Goal: Task Accomplishment & Management: Manage account settings

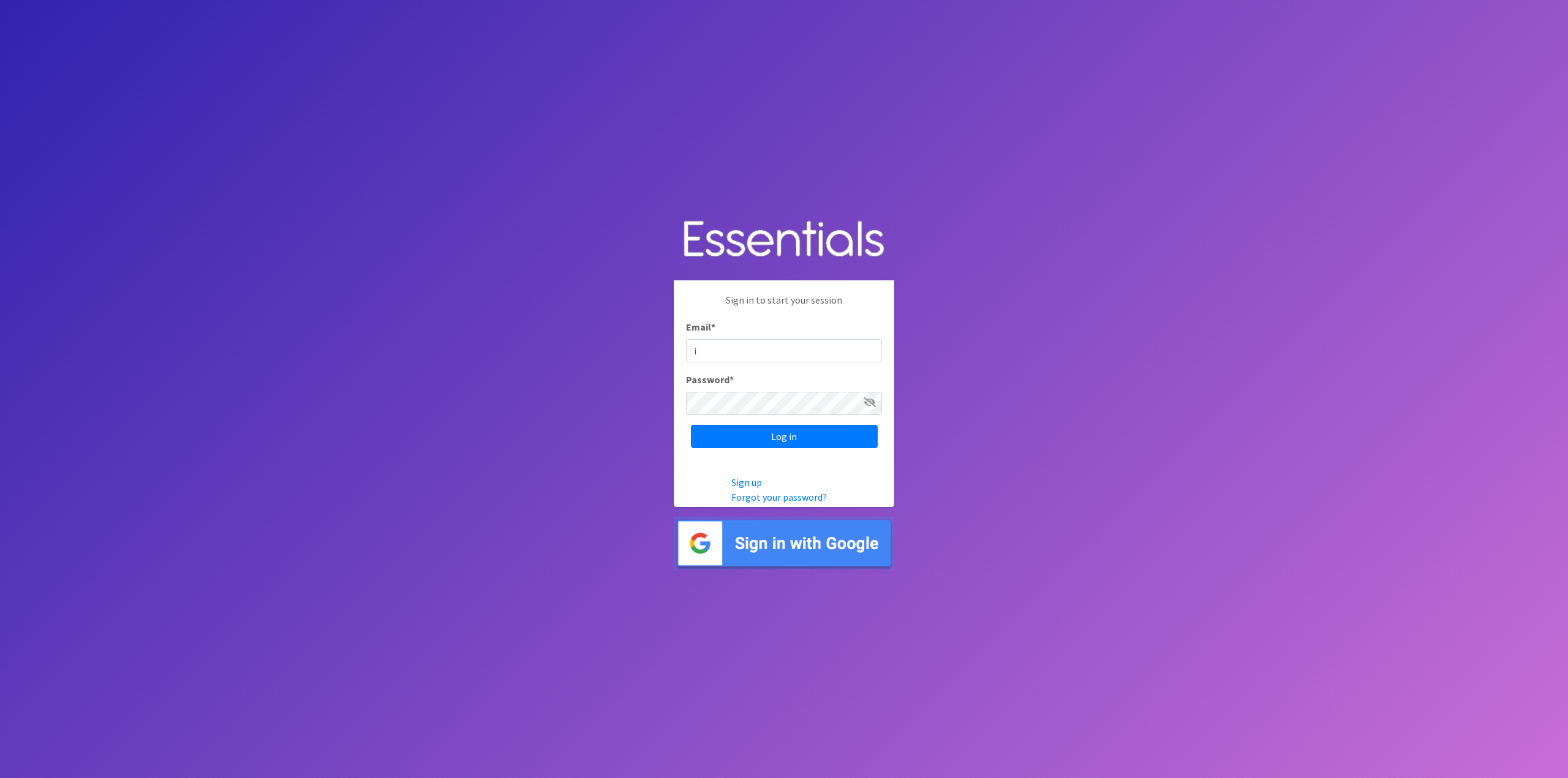
click at [783, 352] on input "i" at bounding box center [784, 350] width 196 height 23
type input "[EMAIL_ADDRESS][DOMAIN_NAME]"
click at [792, 444] on input "Log in" at bounding box center [784, 436] width 187 height 23
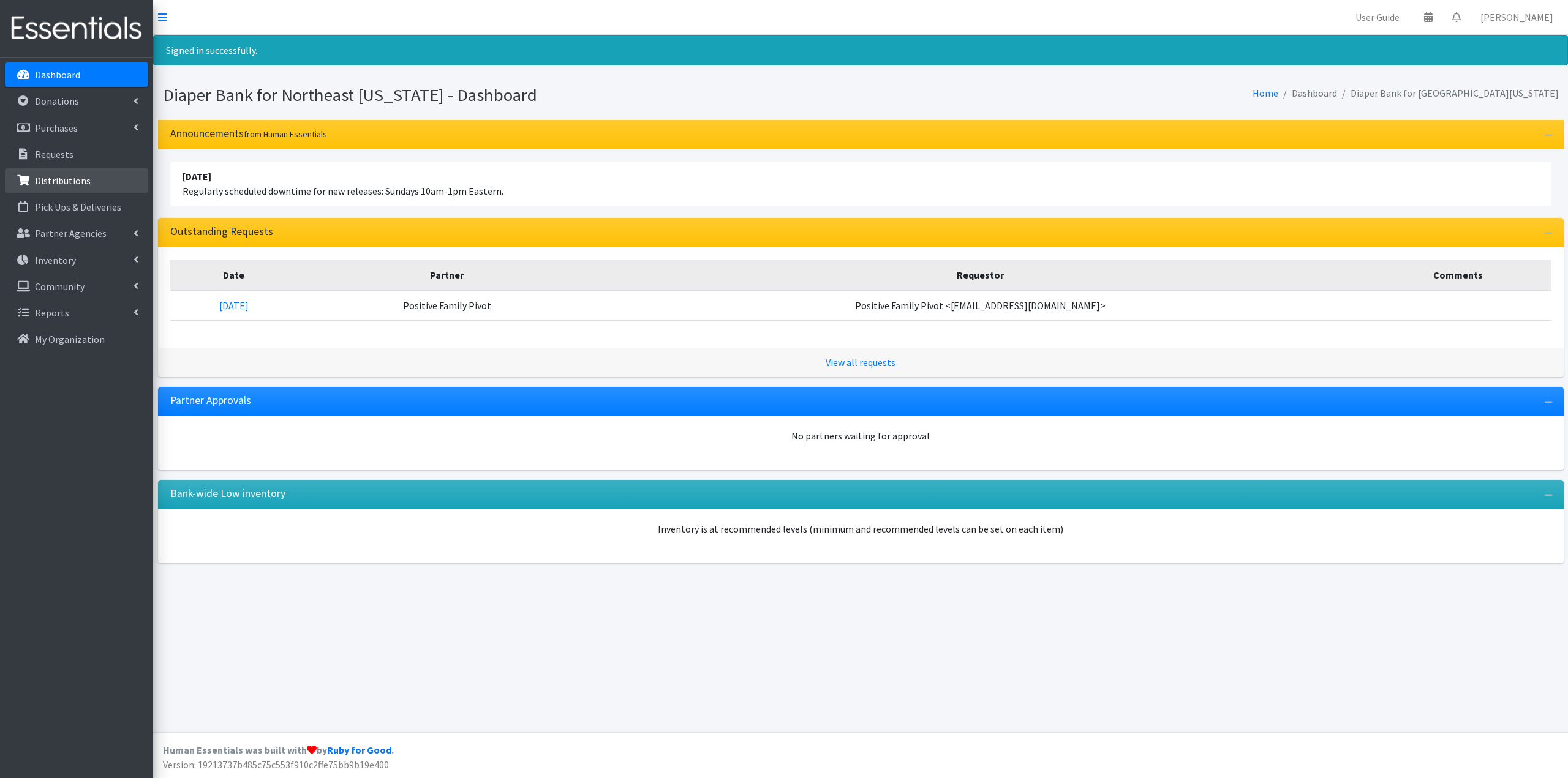
click at [72, 185] on p "Distributions" at bounding box center [63, 180] width 56 height 12
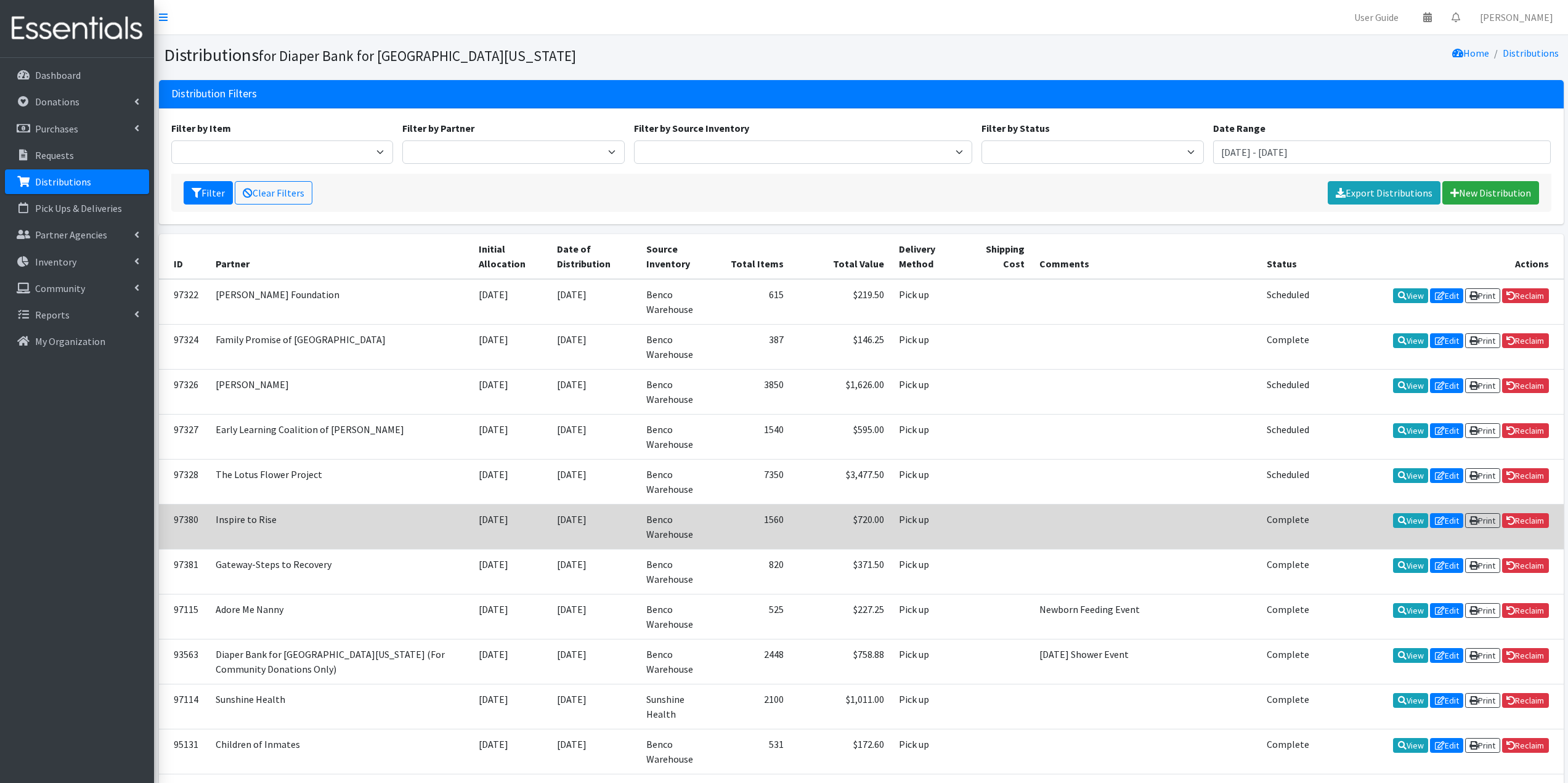
scroll to position [61, 0]
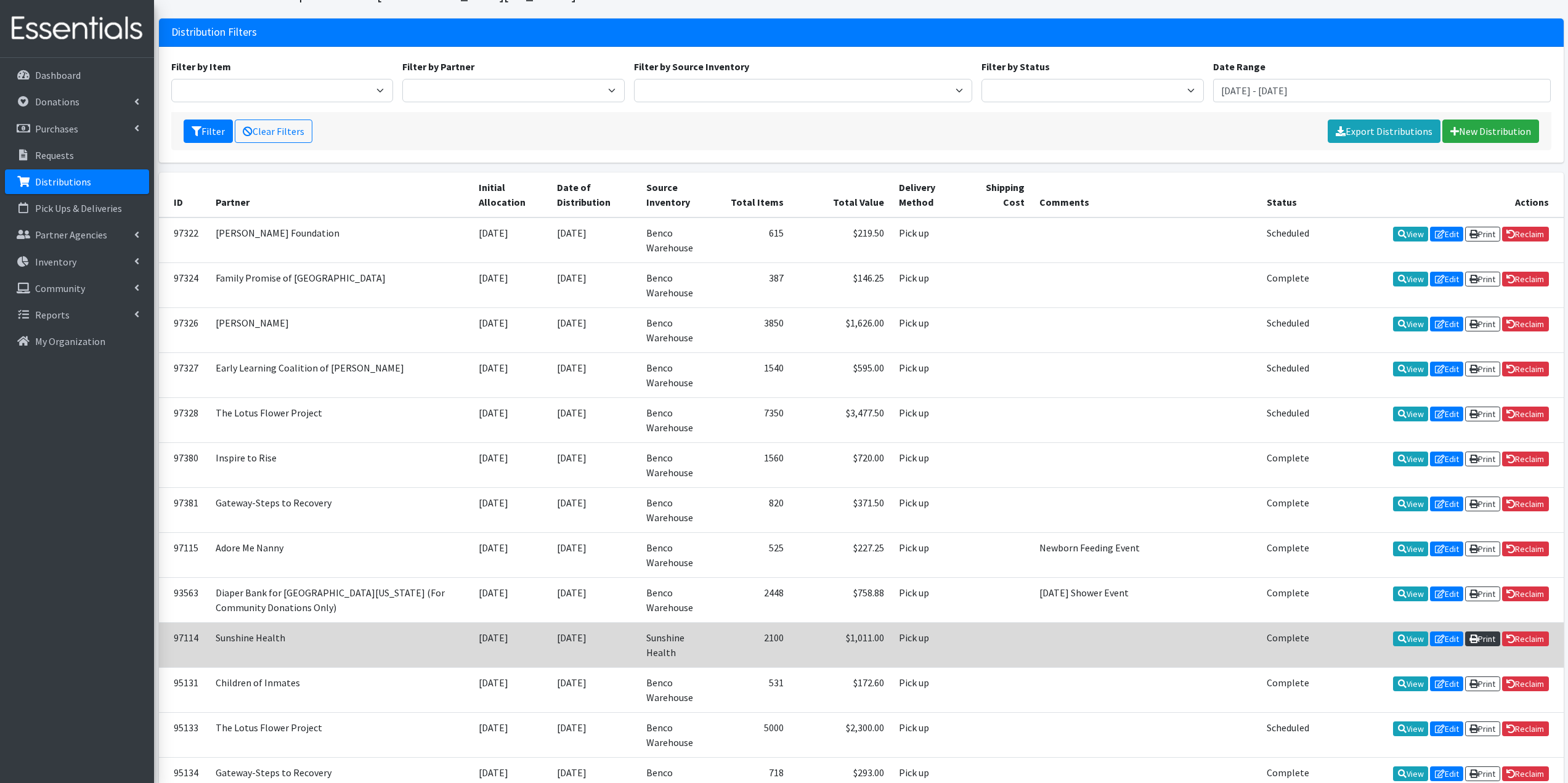
click at [1465, 640] on link "Print" at bounding box center [1483, 639] width 35 height 15
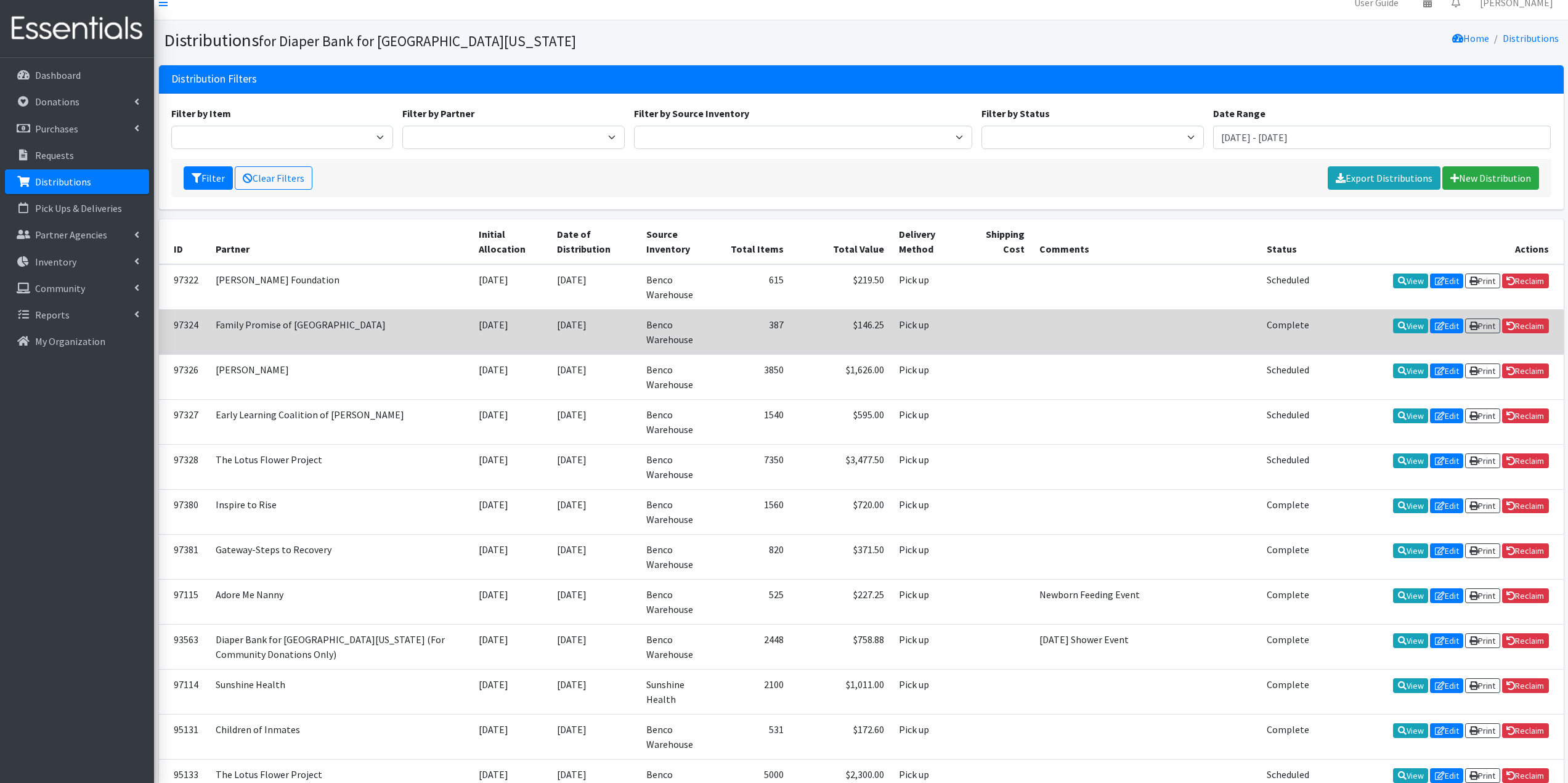
scroll to position [0, 0]
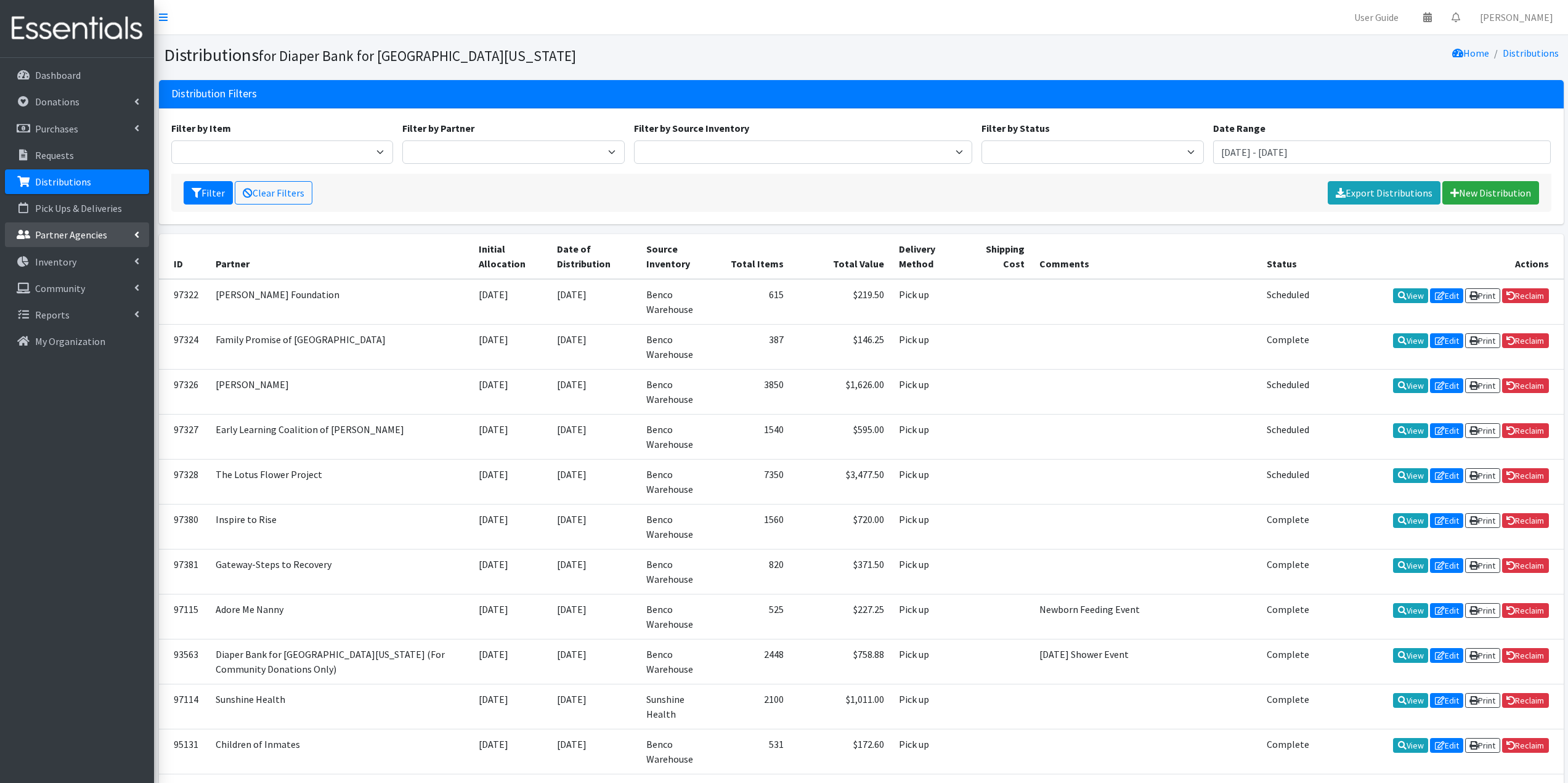
click at [56, 227] on link "Partner Agencies" at bounding box center [77, 235] width 144 height 25
click at [1533, 17] on link "Crystal Parks" at bounding box center [1517, 17] width 93 height 25
click at [1517, 90] on link "Log Out" at bounding box center [1476, 93] width 171 height 23
